Goal: Task Accomplishment & Management: Manage account settings

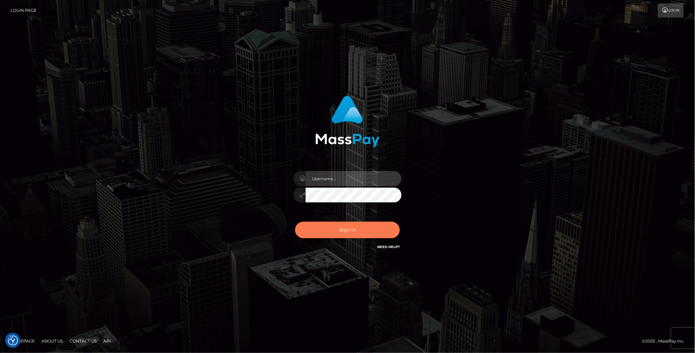
type input "Marcopolo"
click at [349, 238] on button "Sign in" at bounding box center [347, 230] width 105 height 17
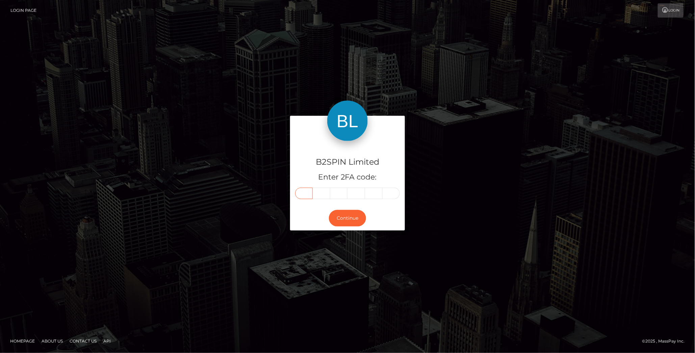
paste input "3"
type input "3"
type input "4"
type input "2"
type input "7"
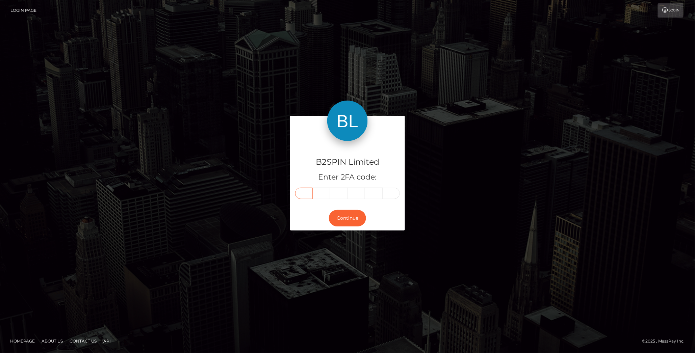
type input "3"
type input "9"
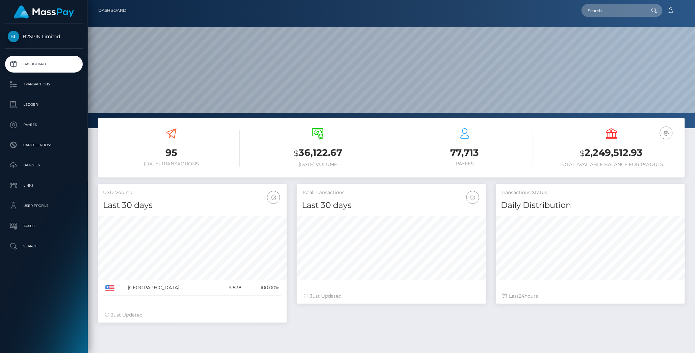
scroll to position [120, 188]
drag, startPoint x: 586, startPoint y: 152, endPoint x: 643, endPoint y: 160, distance: 57.6
click at [643, 160] on h3 "$ 2,249,512.93" at bounding box center [611, 153] width 137 height 14
copy h3 "2,249,512.93"
